Goal: Find specific page/section: Find specific page/section

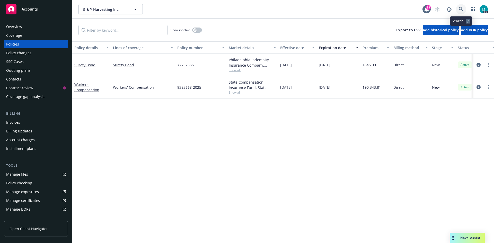
click at [460, 9] on icon at bounding box center [461, 9] width 5 height 5
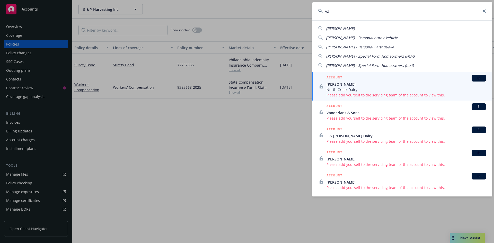
type input "v"
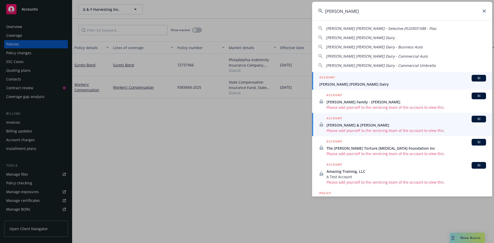
type input "[PERSON_NAME]"
click at [346, 81] on div "ACCOUNT BI" at bounding box center [402, 78] width 167 height 7
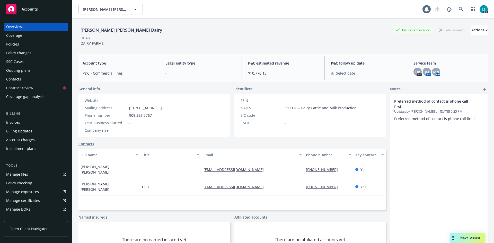
click at [16, 43] on div "Policies" at bounding box center [12, 44] width 13 height 8
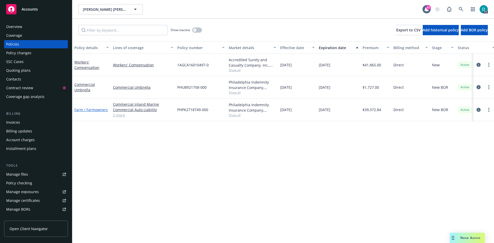
click at [94, 110] on link "Farm / Farmowners" at bounding box center [90, 109] width 33 height 5
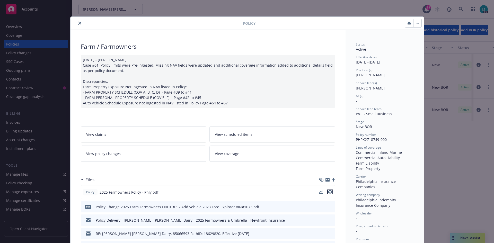
click at [329, 192] on icon "preview file" at bounding box center [330, 192] width 5 height 4
drag, startPoint x: 82, startPoint y: 25, endPoint x: 78, endPoint y: 20, distance: 5.4
click at [79, 22] on div at bounding box center [158, 23] width 170 height 6
click at [78, 20] on button "close" at bounding box center [80, 23] width 6 height 6
